Goal: Information Seeking & Learning: Check status

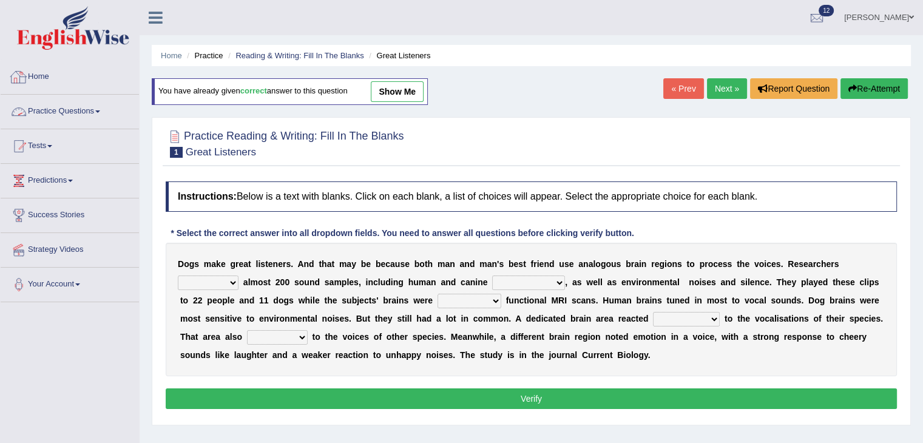
click at [42, 75] on link "Home" at bounding box center [70, 75] width 138 height 30
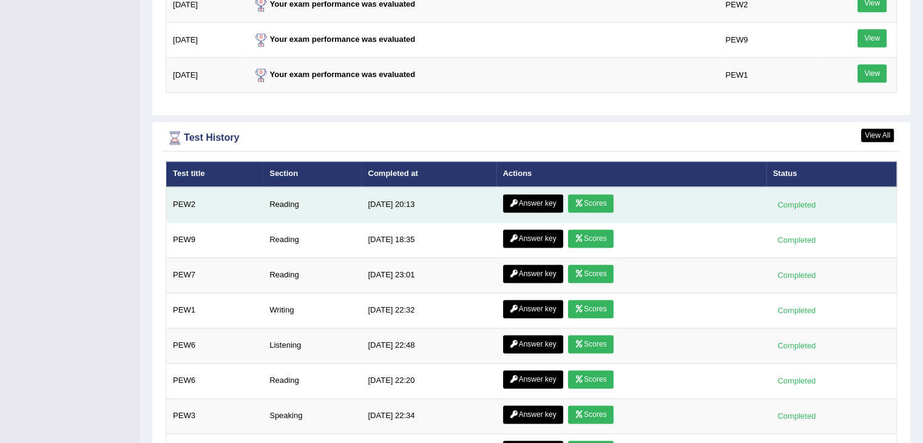
click at [587, 197] on link "Scores" at bounding box center [590, 203] width 45 height 18
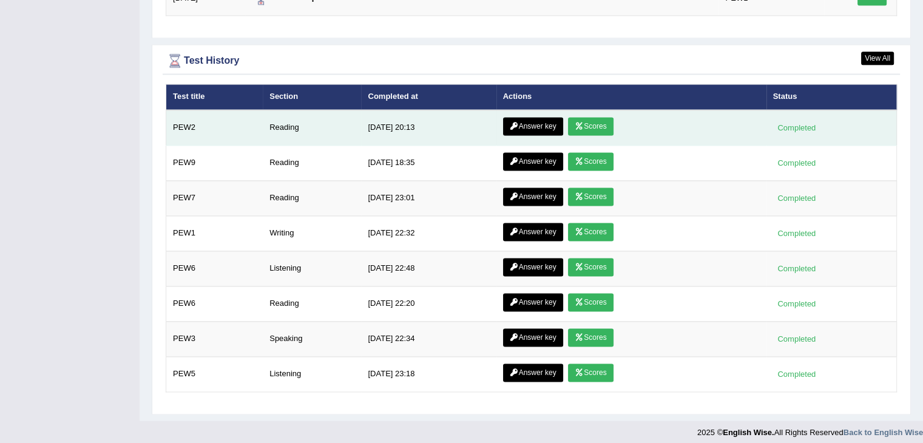
click at [543, 123] on link "Answer key" at bounding box center [533, 126] width 60 height 18
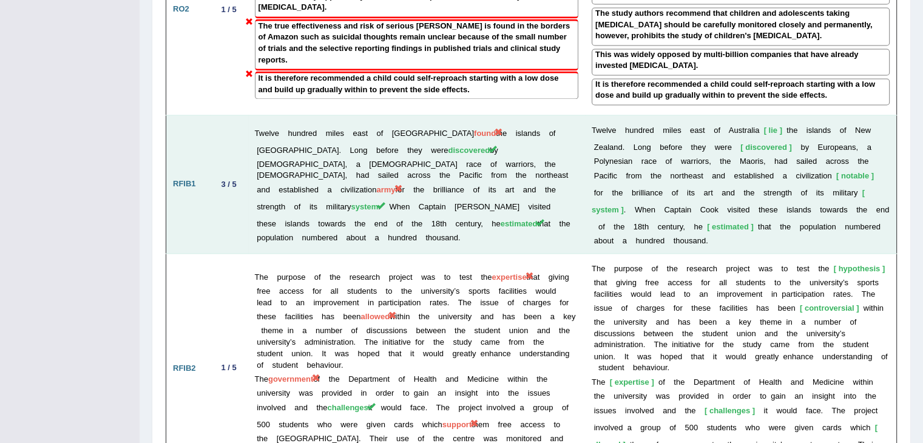
scroll to position [1962, 0]
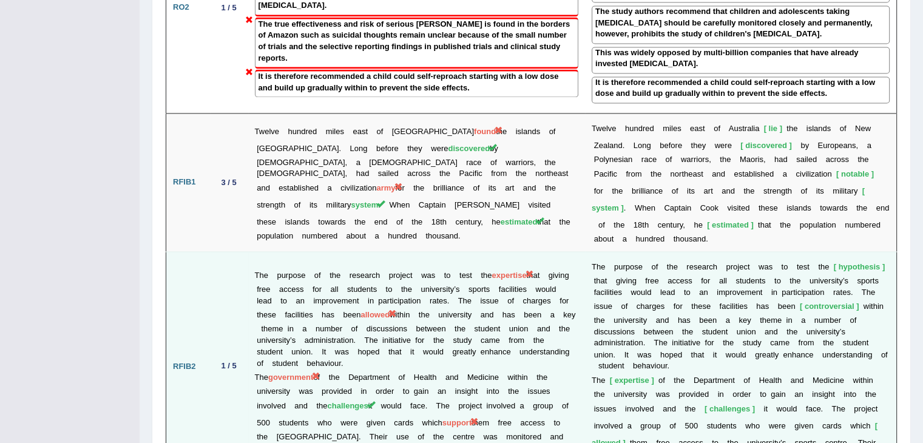
click at [328, 302] on td "The purpose of the research project was to test the expertise that giving free …" at bounding box center [416, 366] width 337 height 229
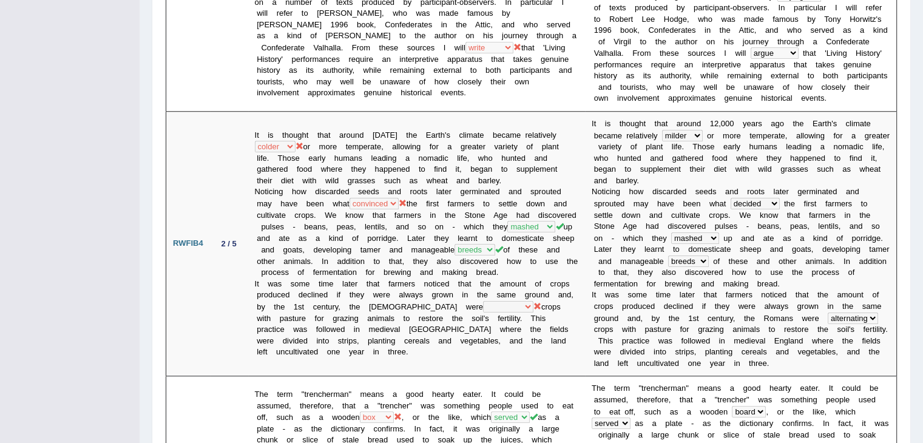
scroll to position [460, 0]
